Goal: Information Seeking & Learning: Find specific page/section

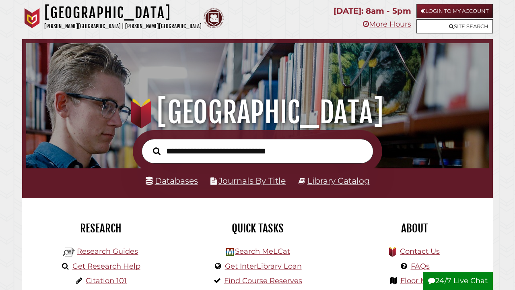
scroll to position [153, 458]
click at [181, 181] on link "Databases" at bounding box center [172, 180] width 52 height 10
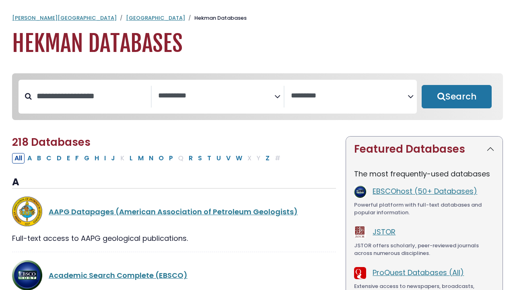
select select "Database Subject Filter"
select select "Database Vendors Filter"
click at [99, 101] on input "Search database by title or keyword" at bounding box center [91, 95] width 119 height 13
type input "*********"
click at [456, 97] on button "Search" at bounding box center [456, 96] width 70 height 23
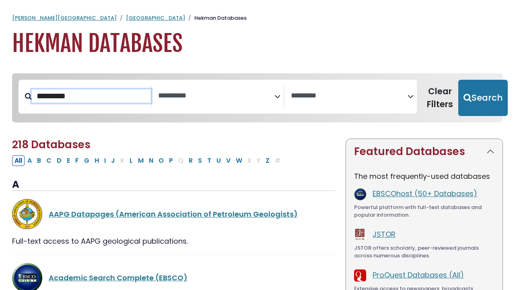
select select "Database Subject Filter"
select select "Database Vendors Filter"
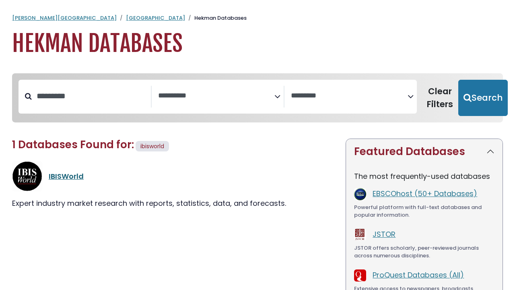
click at [66, 174] on link "IBISWorld" at bounding box center [66, 176] width 35 height 10
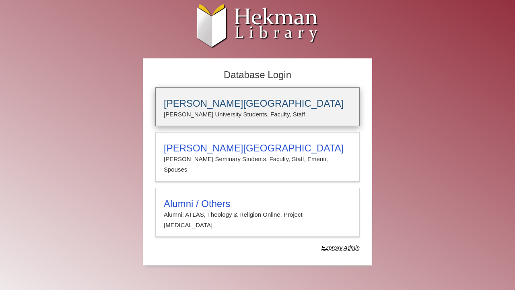
click at [197, 115] on p "Calvin University Students, Faculty, Staff" at bounding box center [257, 114] width 187 height 10
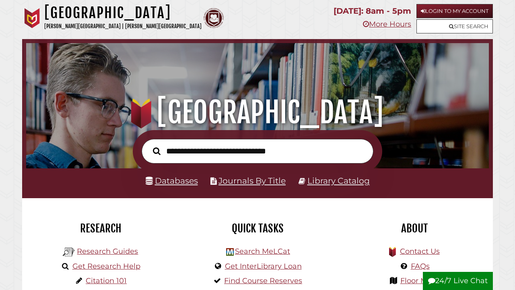
scroll to position [153, 458]
click at [164, 181] on link "Databases" at bounding box center [172, 180] width 52 height 10
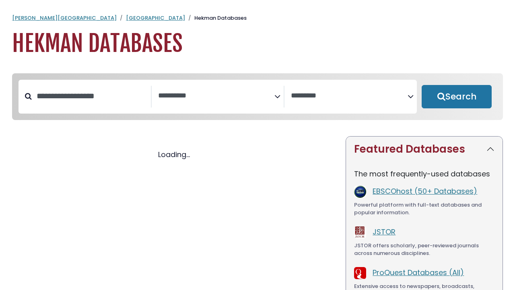
select select "Database Subject Filter"
select select "Database Vendors Filter"
select select "Database Subject Filter"
select select "Database Vendors Filter"
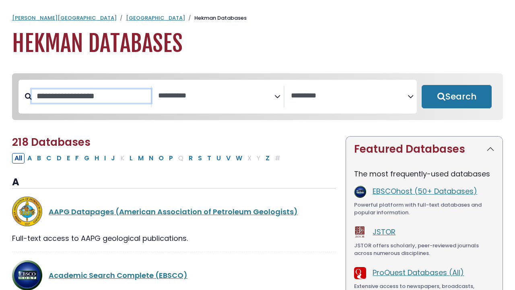
click at [119, 91] on input "Search database by title or keyword" at bounding box center [91, 95] width 119 height 13
type input "****"
click at [456, 97] on button "Search" at bounding box center [456, 96] width 70 height 23
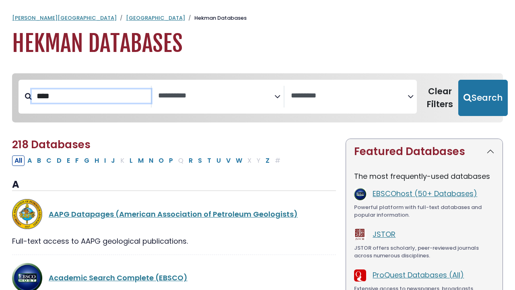
select select "Database Subject Filter"
select select "Database Vendors Filter"
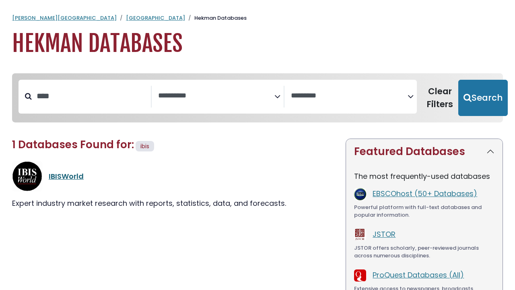
click at [73, 179] on link "IBISWorld" at bounding box center [66, 176] width 35 height 10
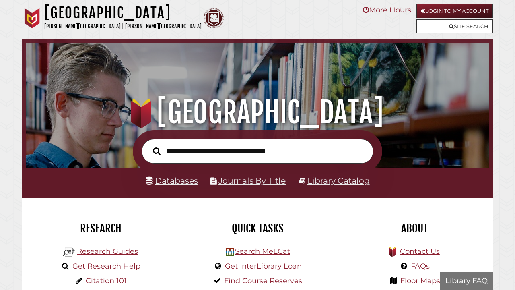
scroll to position [153, 458]
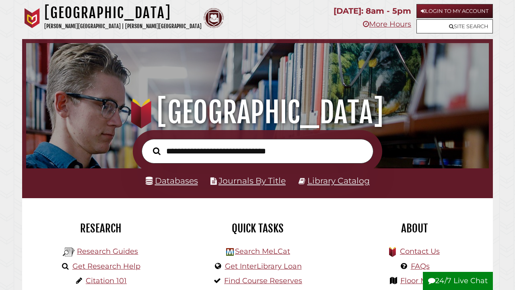
click at [176, 181] on link "Databases" at bounding box center [172, 180] width 52 height 10
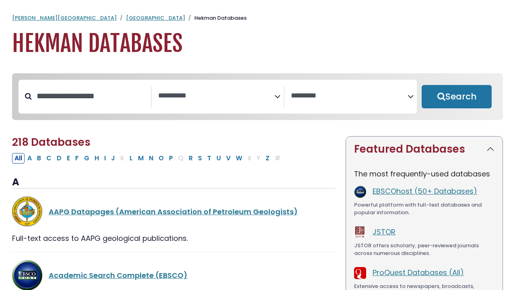
select select "Database Subject Filter"
select select "Database Vendors Filter"
click at [103, 90] on input "Search database by title or keyword" at bounding box center [91, 95] width 119 height 13
type input "****"
click at [456, 97] on button "Search" at bounding box center [456, 96] width 70 height 23
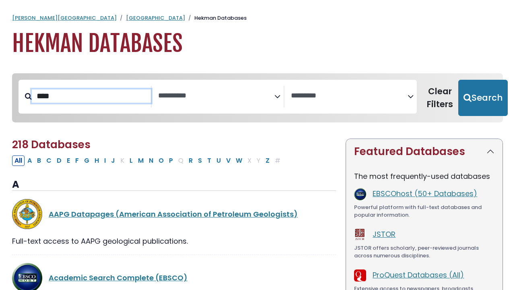
select select "Database Subject Filter"
select select "Database Vendors Filter"
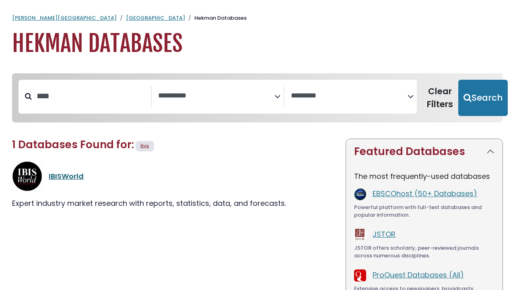
click at [65, 175] on link "IBISWorld" at bounding box center [66, 176] width 35 height 10
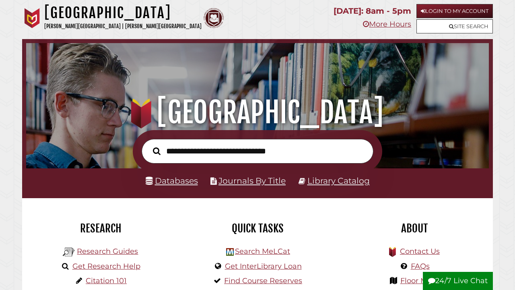
scroll to position [153, 458]
click at [173, 183] on link "Databases" at bounding box center [172, 180] width 52 height 10
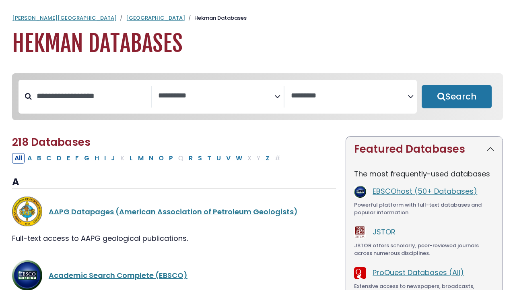
select select "Database Subject Filter"
select select "Database Vendors Filter"
click at [105, 102] on input "Search database by title or keyword" at bounding box center [91, 95] width 119 height 13
type input "****"
click at [456, 97] on button "Search" at bounding box center [456, 96] width 70 height 23
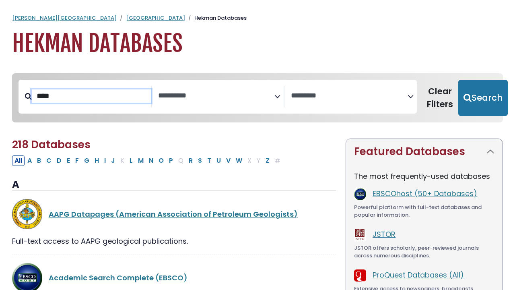
select select "Database Subject Filter"
select select "Database Vendors Filter"
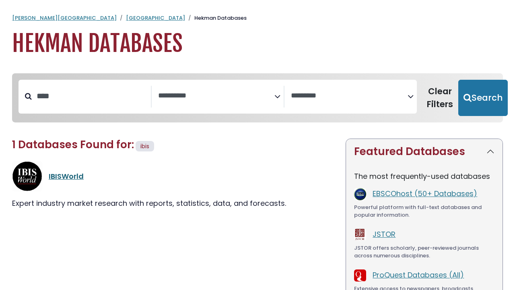
click at [72, 178] on link "IBISWorld" at bounding box center [66, 176] width 35 height 10
